Goal: Check status: Check status

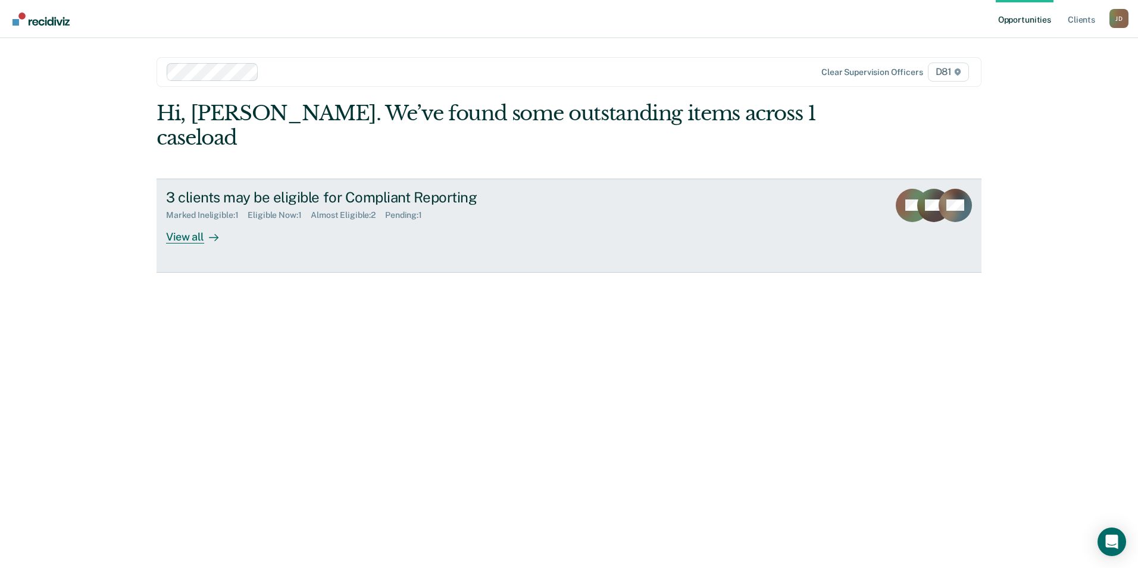
click at [406, 205] on div "Marked Ineligible : 1 Eligible Now : 1 Almost Eligible : 2 Pending : 1" at bounding box center [375, 212] width 418 height 15
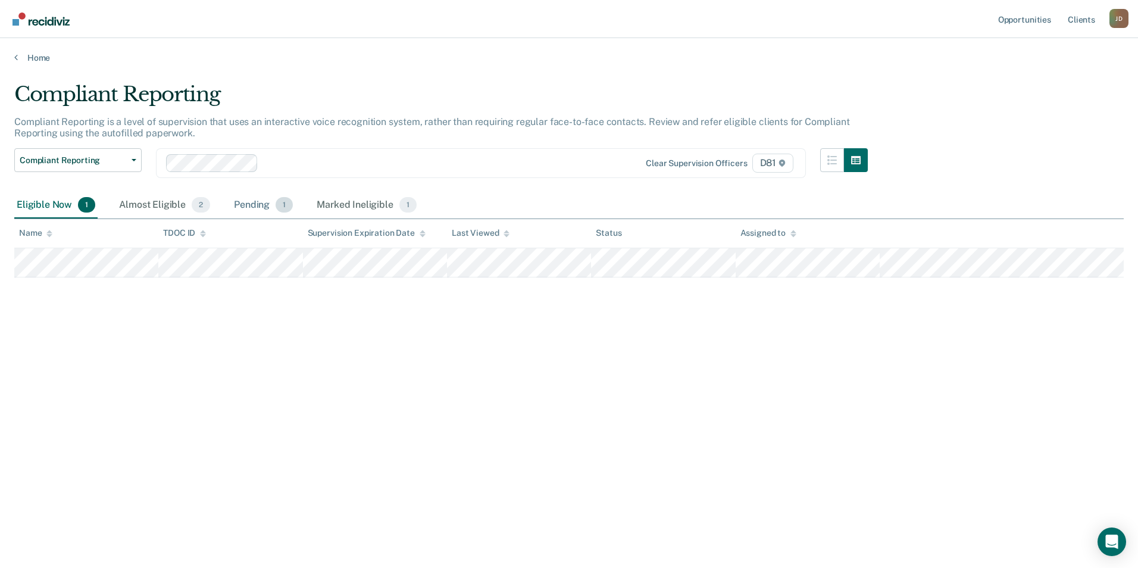
click at [262, 200] on div "Pending 1" at bounding box center [264, 205] width 64 height 26
